Goal: Task Accomplishment & Management: Manage account settings

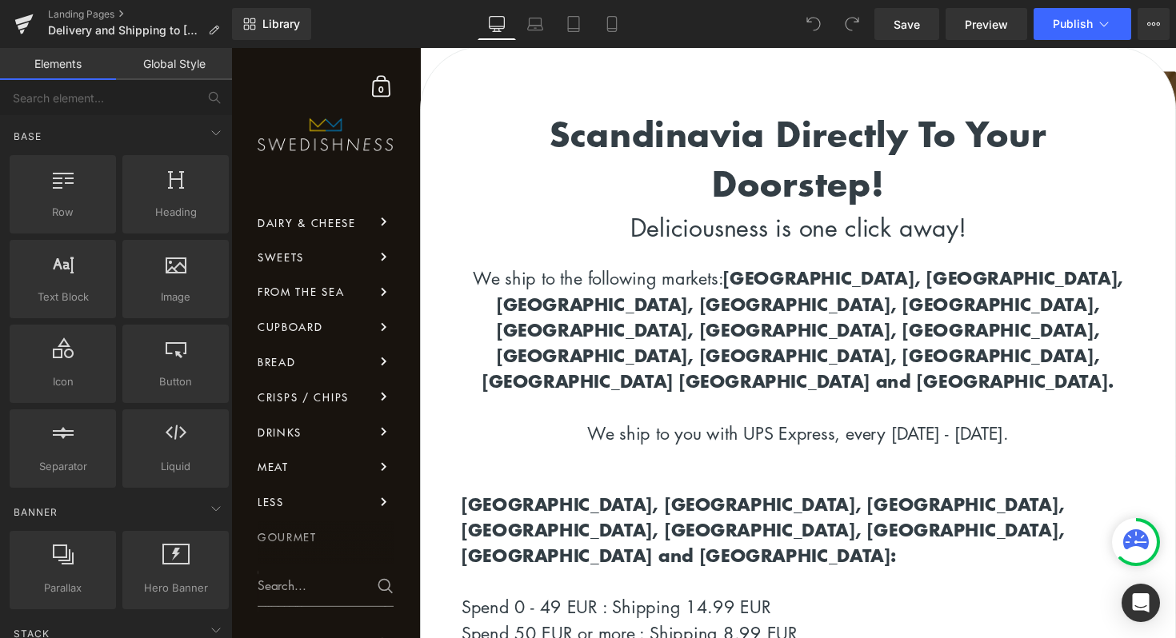
scroll to position [775, 0]
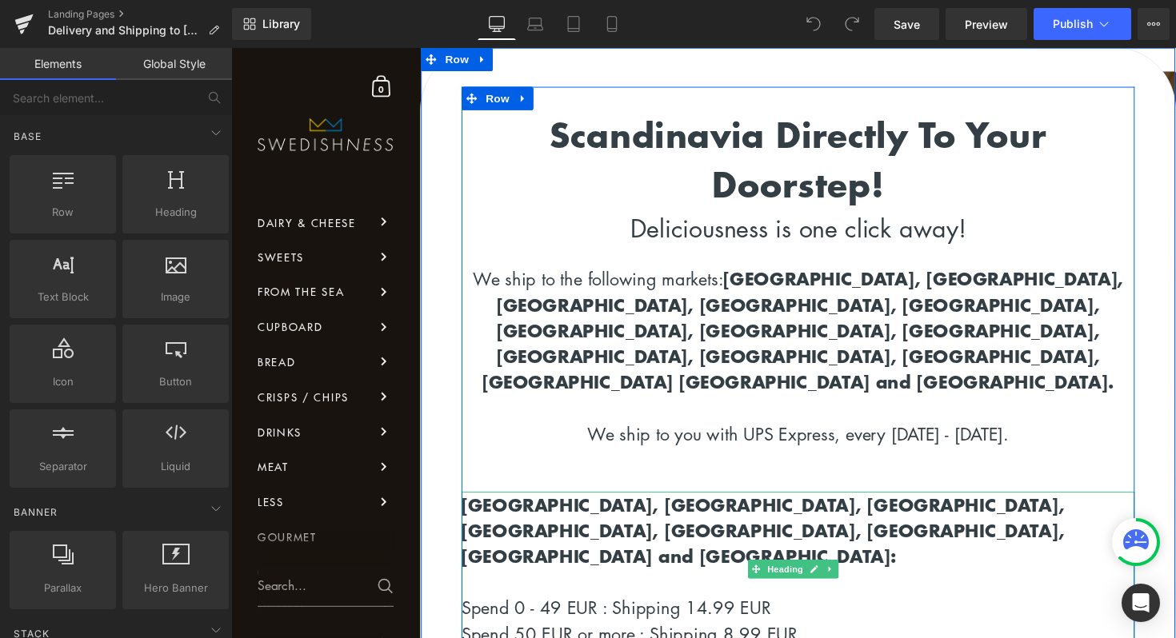
click at [545, 503] on strong "[GEOGRAPHIC_DATA], [GEOGRAPHIC_DATA], [GEOGRAPHIC_DATA], [GEOGRAPHIC_DATA], [GE…" at bounding box center [775, 542] width 617 height 78
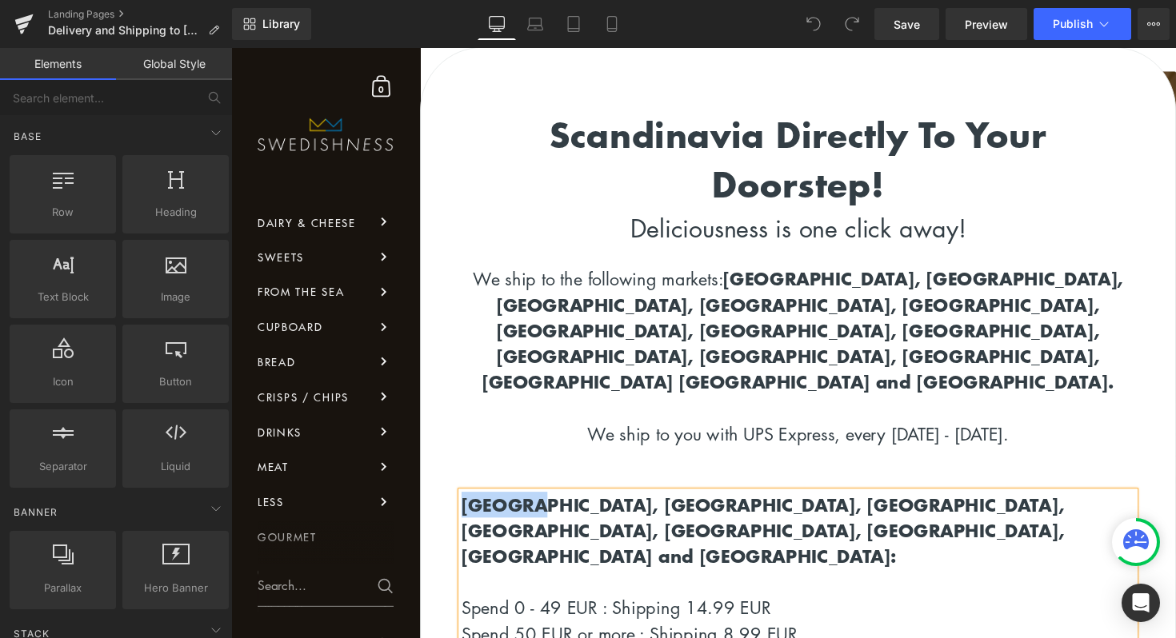
click at [545, 503] on strong "[GEOGRAPHIC_DATA], [GEOGRAPHIC_DATA], [GEOGRAPHIC_DATA], [GEOGRAPHIC_DATA], [GE…" at bounding box center [775, 542] width 617 height 78
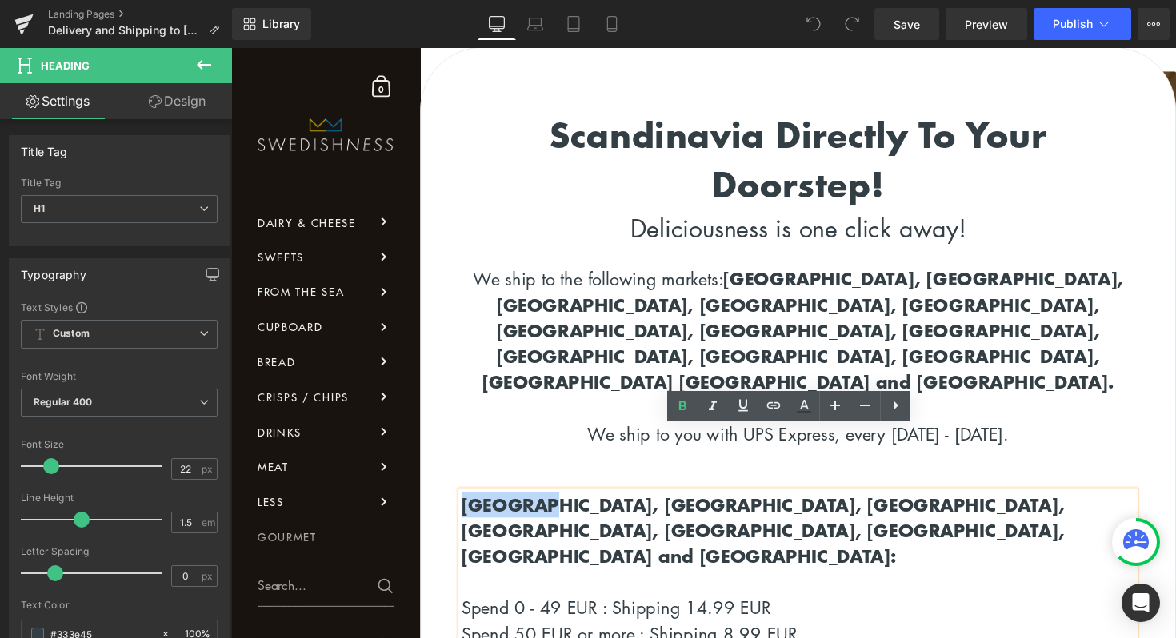
drag, startPoint x: 561, startPoint y: 455, endPoint x: 469, endPoint y: 449, distance: 92.2
click at [469, 503] on strong "[GEOGRAPHIC_DATA], [GEOGRAPHIC_DATA], [GEOGRAPHIC_DATA], [GEOGRAPHIC_DATA], [GE…" at bounding box center [775, 542] width 617 height 78
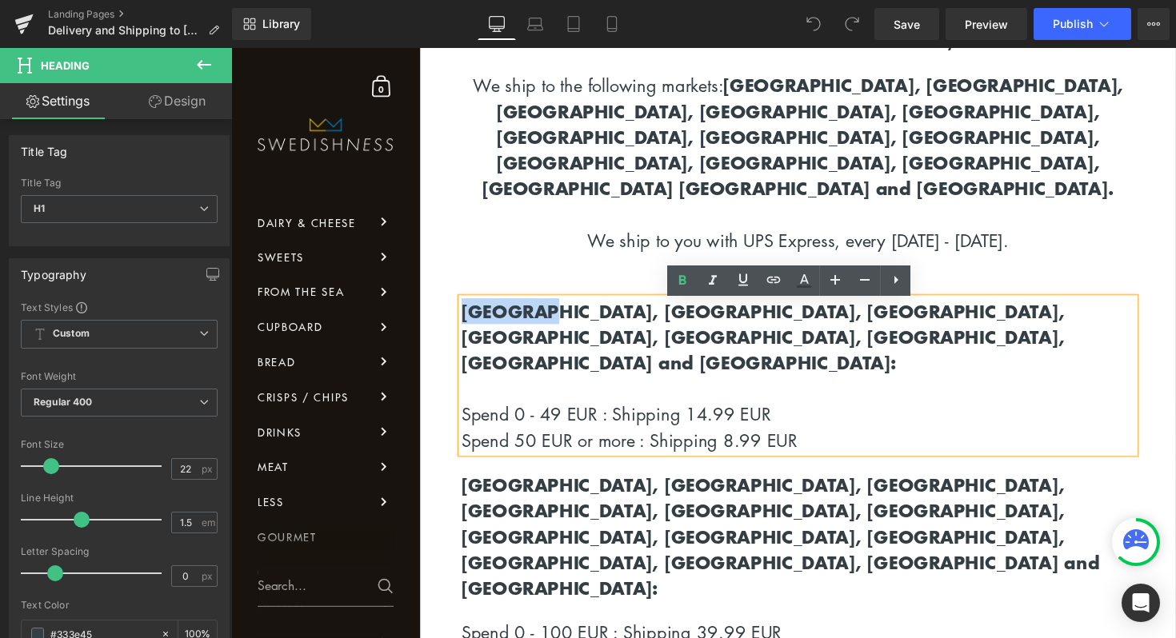
scroll to position [1017, 0]
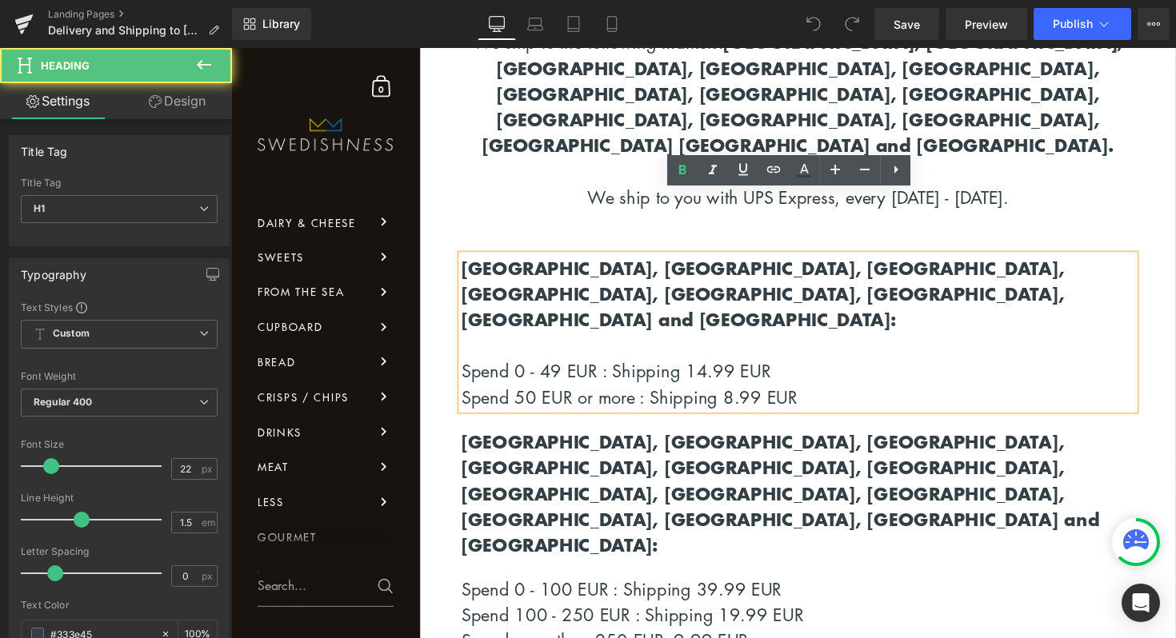
click at [712, 366] on h1 "Spend 0 - 49 EUR : Shipping 14.99 EUR" at bounding box center [811, 379] width 689 height 26
click at [717, 366] on h1 "Spend 0 - 49 EUR : Shipping 14.99 EUR" at bounding box center [811, 379] width 689 height 26
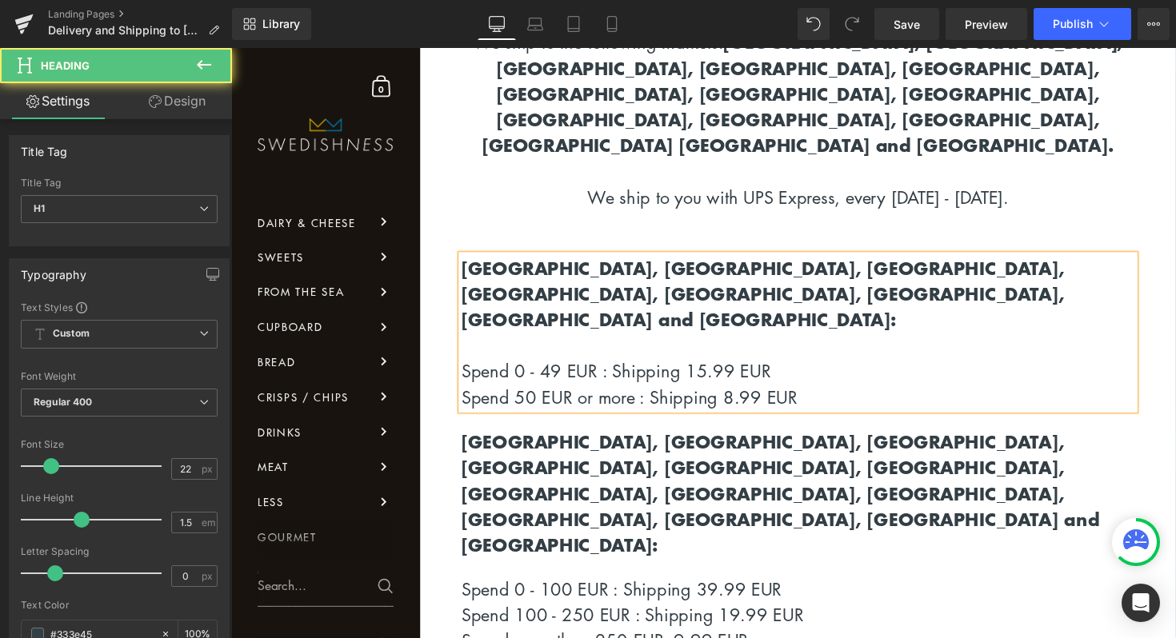
click at [753, 394] on icon "Spend 50 EUR or more : Shipping 8.99 EUR" at bounding box center [639, 405] width 344 height 23
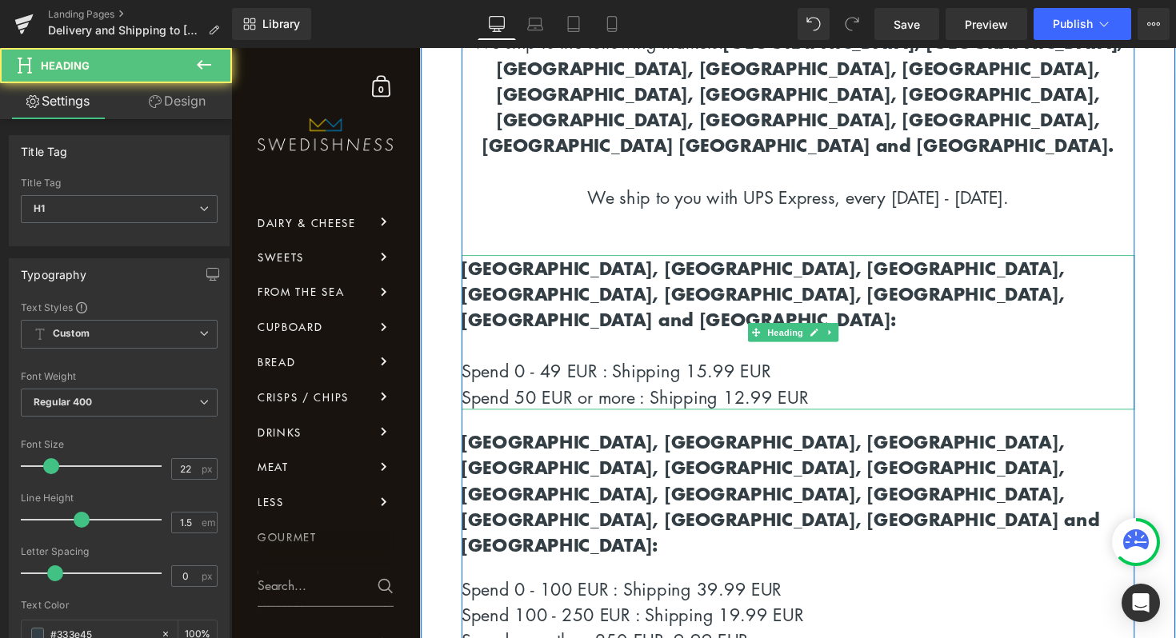
click at [838, 393] on h1 "Spend 50 EUR or more : Shipping 12.99 EUR" at bounding box center [811, 406] width 689 height 26
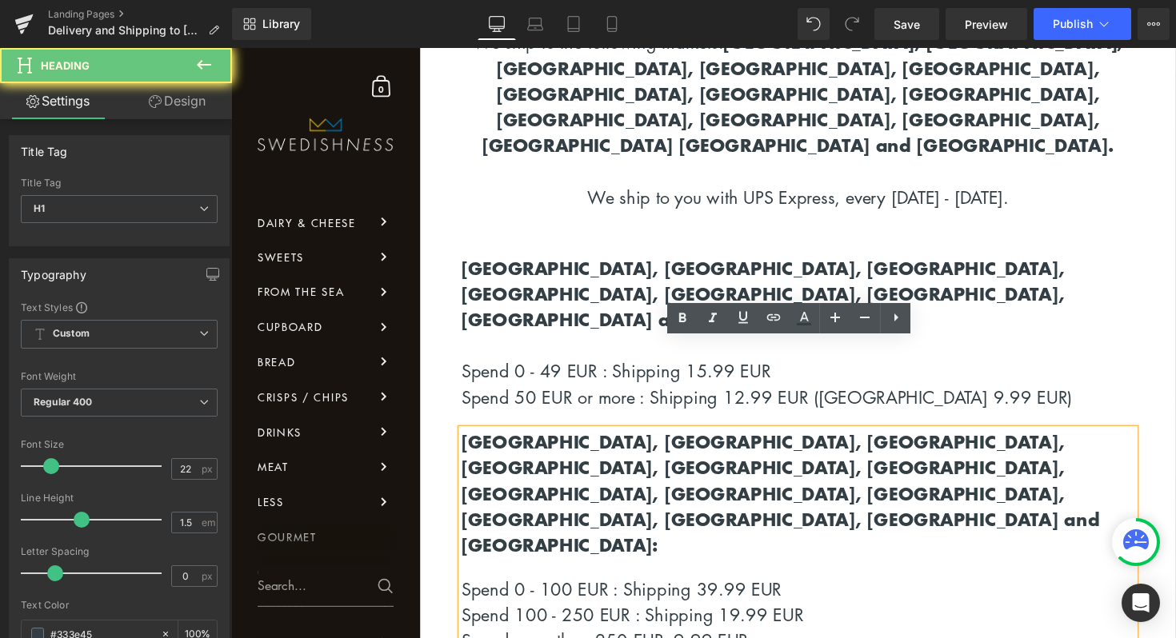
drag, startPoint x: 705, startPoint y: 483, endPoint x: 724, endPoint y: 501, distance: 26.0
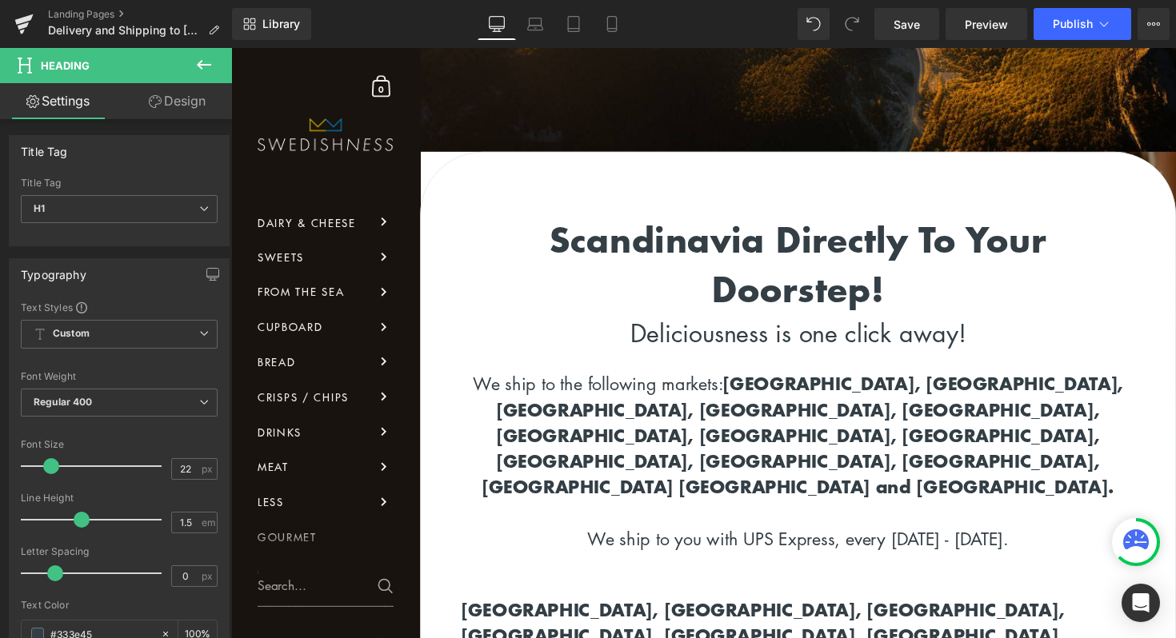
scroll to position [995, 0]
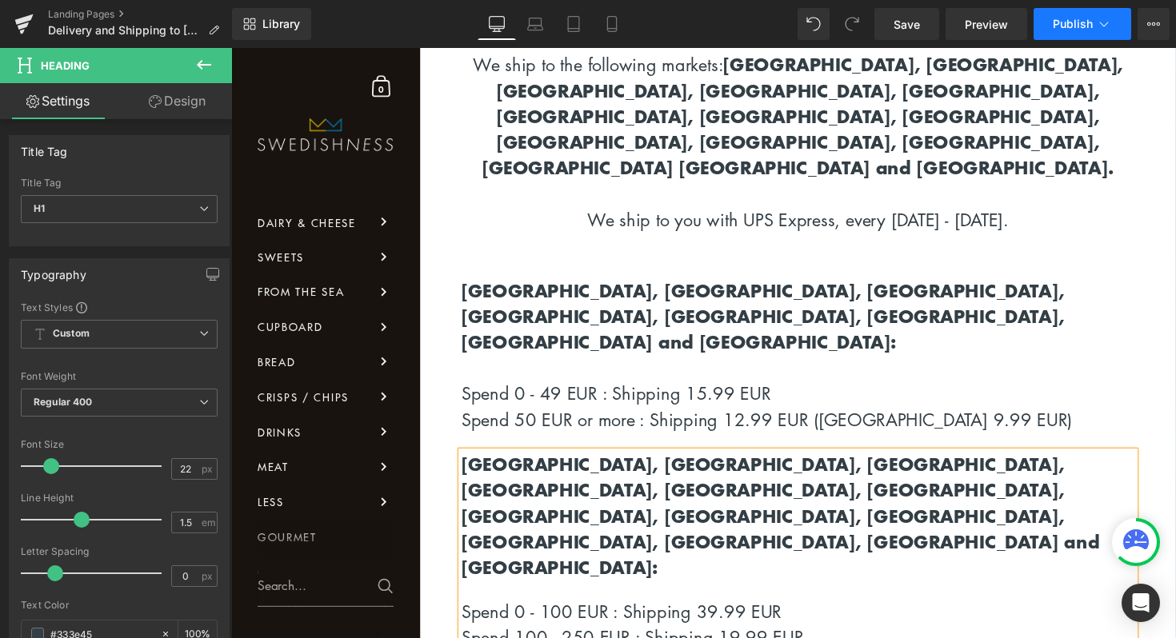
click at [1070, 28] on span "Publish" at bounding box center [1072, 24] width 40 height 13
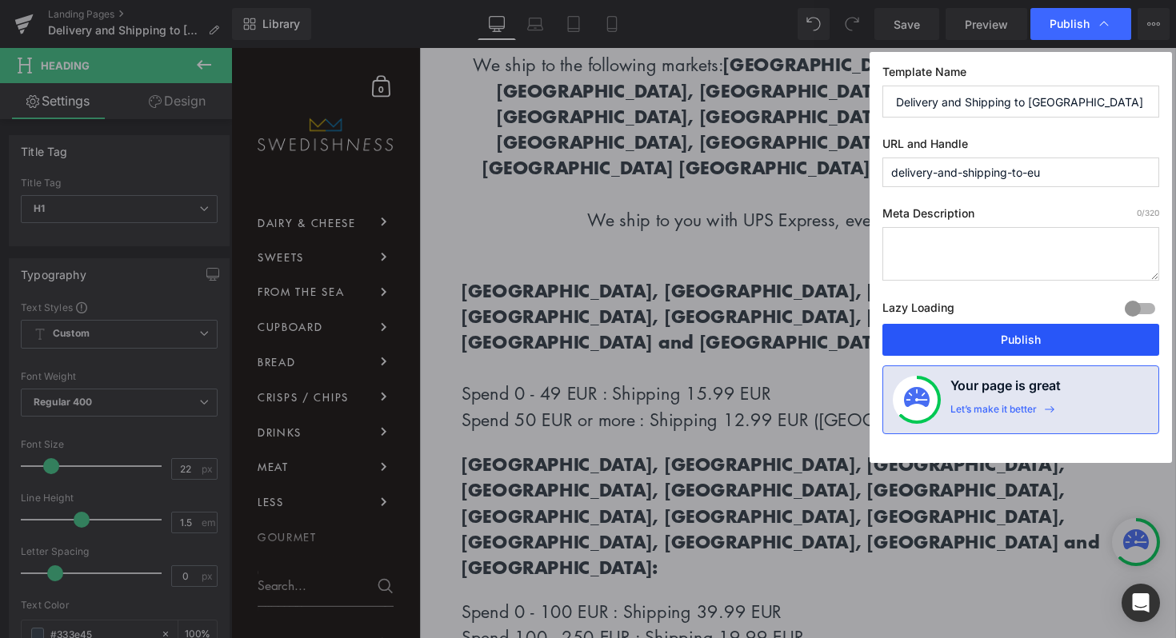
click at [1004, 344] on button "Publish" at bounding box center [1020, 340] width 277 height 32
